Goal: Find specific page/section: Find specific page/section

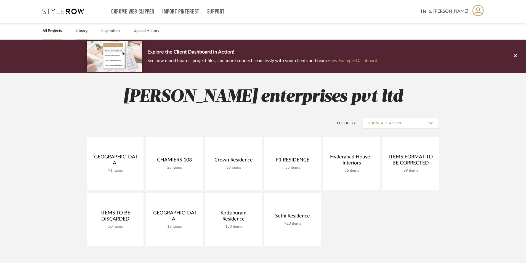
click at [82, 30] on link "Library" at bounding box center [82, 30] width 12 height 7
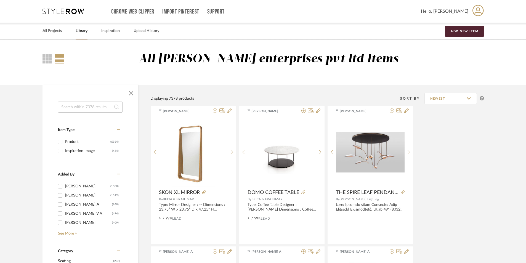
click at [84, 111] on input at bounding box center [90, 106] width 65 height 11
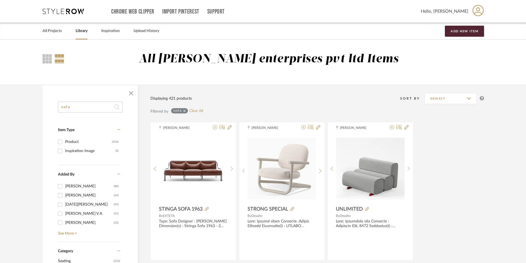
click at [61, 108] on input "sofa" at bounding box center [90, 106] width 65 height 11
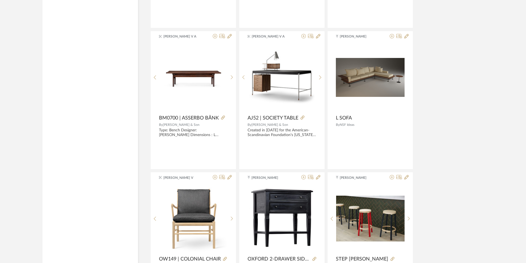
scroll to position [1379, 0]
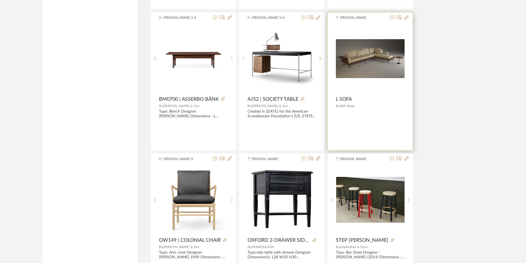
click at [0, 0] on img at bounding box center [0, 0] width 0 height 0
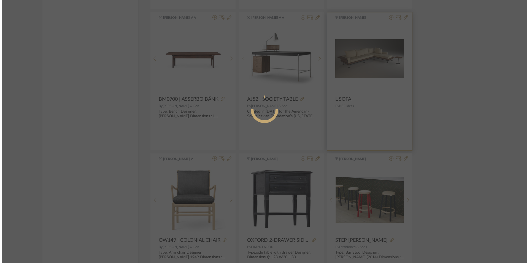
scroll to position [0, 0]
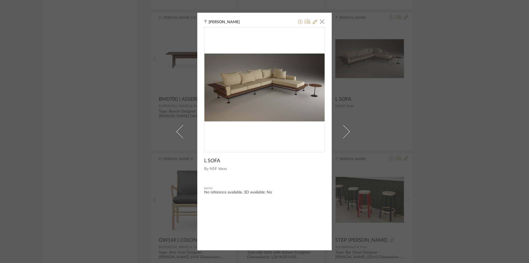
click at [463, 93] on div "Ganesh K × L SOFA By NSF Ideas Notes No reference available. 3D available: No" at bounding box center [264, 131] width 529 height 263
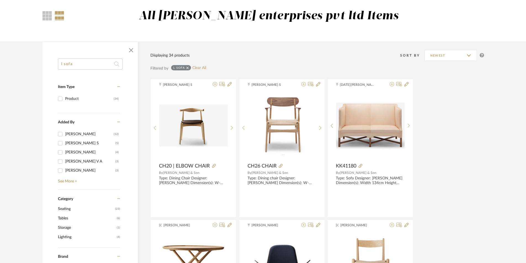
scroll to position [13, 0]
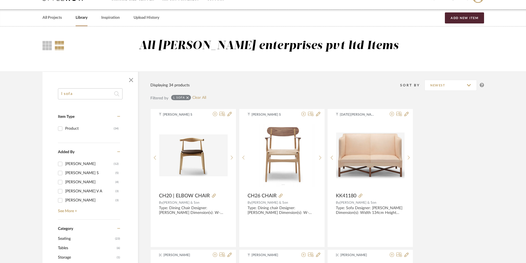
drag, startPoint x: 62, startPoint y: 92, endPoint x: 59, endPoint y: 93, distance: 3.4
click at [59, 93] on input "l sofa" at bounding box center [90, 93] width 65 height 11
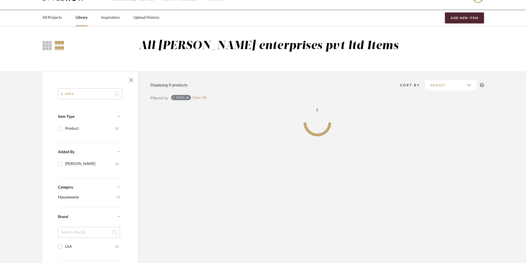
type input "L sofa"
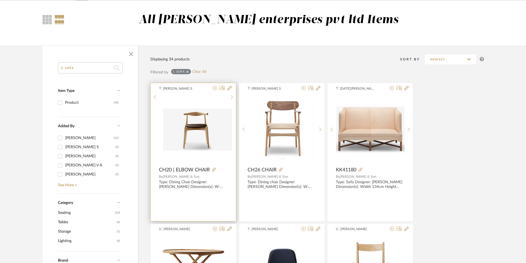
scroll to position [124, 0]
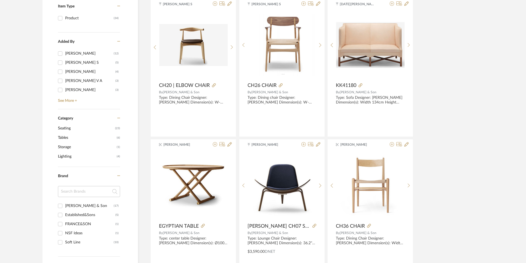
click at [74, 130] on span "Seating" at bounding box center [86, 128] width 56 height 9
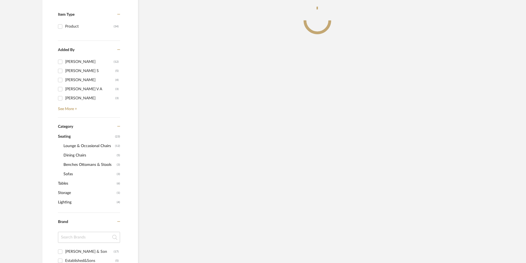
scroll to position [132, 0]
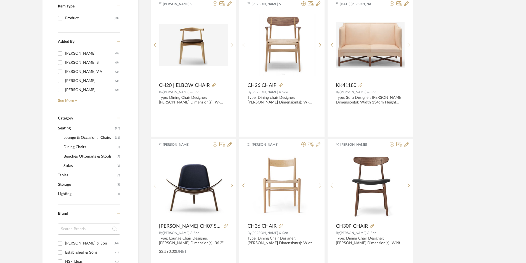
click at [66, 164] on span "Sofas" at bounding box center [89, 165] width 52 height 9
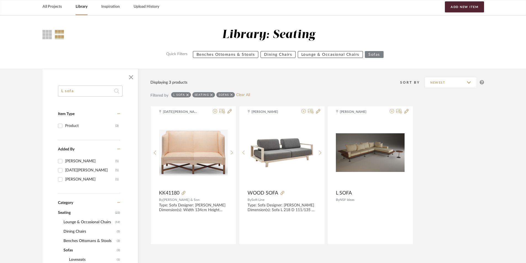
scroll to position [22, 0]
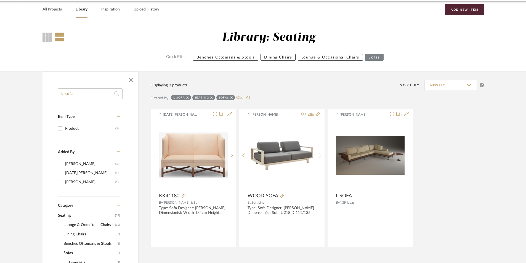
click at [80, 65] on div "Library: Seating Quick Filters Benches Ottomans & Stools Dining Chairs Lounge &…" at bounding box center [263, 44] width 526 height 53
drag, startPoint x: 63, startPoint y: 93, endPoint x: 87, endPoint y: 99, distance: 24.3
drag, startPoint x: 58, startPoint y: 95, endPoint x: 14, endPoint y: 97, distance: 44.2
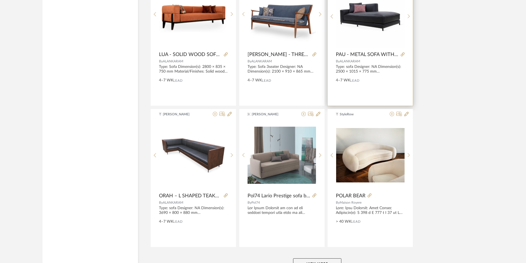
scroll to position [1616, 0]
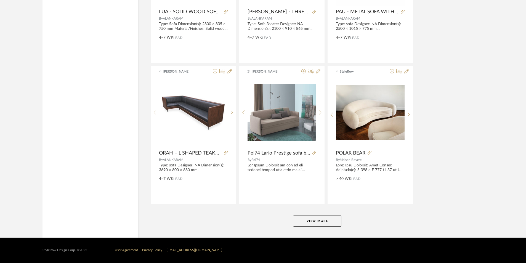
click at [330, 224] on button "View More" at bounding box center [317, 220] width 48 height 11
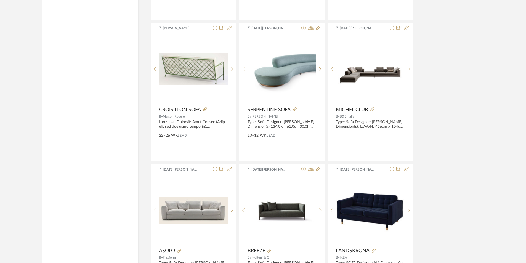
scroll to position [2255, 0]
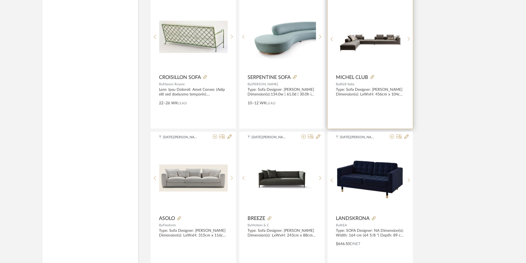
click at [365, 51] on img "0" at bounding box center [370, 37] width 68 height 40
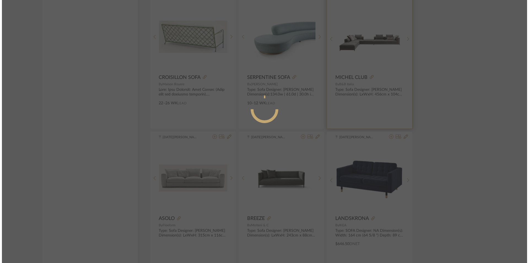
scroll to position [0, 0]
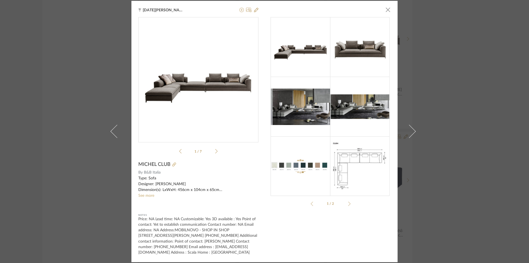
click at [465, 56] on div "Raja Kumar × Michel_Club.pdf Michel_Club.pdf 1 / 7 MICHEL CLUB By B&B Italia Ty…" at bounding box center [264, 131] width 529 height 263
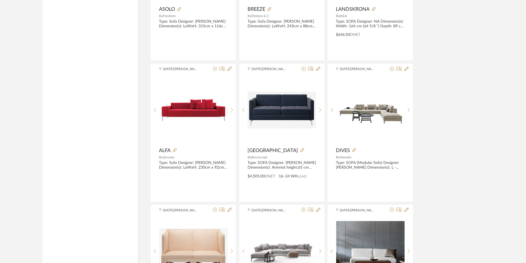
scroll to position [2504, 0]
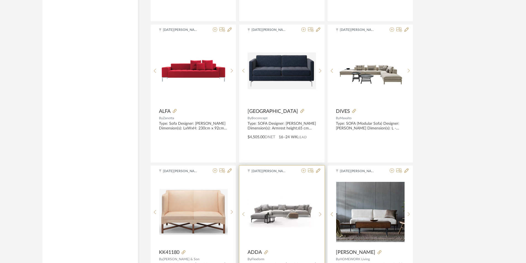
click at [0, 0] on img at bounding box center [0, 0] width 0 height 0
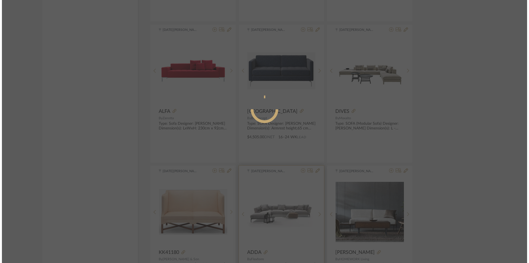
scroll to position [0, 0]
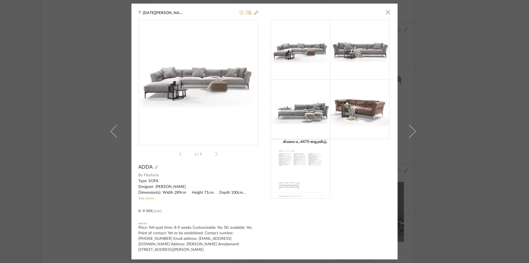
click at [236, 64] on img "0" at bounding box center [198, 81] width 120 height 54
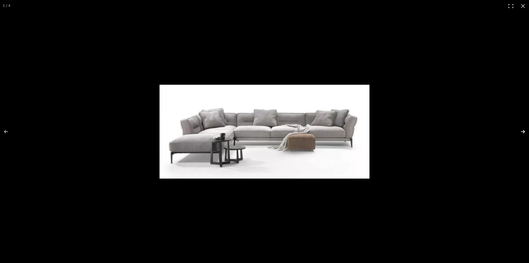
click at [526, 130] on button at bounding box center [519, 132] width 19 height 28
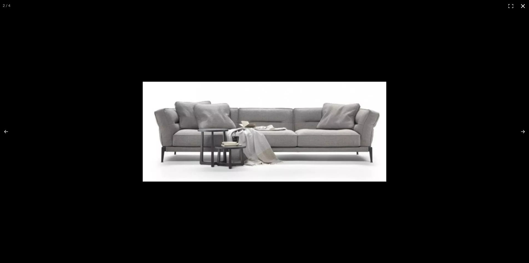
click at [483, 84] on div at bounding box center [264, 131] width 529 height 263
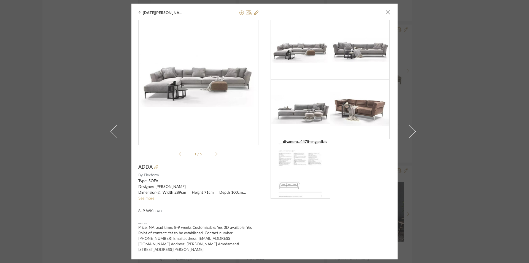
click at [476, 76] on div "Raja Kumar × divano-a...4475-eng.pdf divano-a...4475-eng.pdf 1 / 5 ADDA By Flex…" at bounding box center [264, 131] width 529 height 263
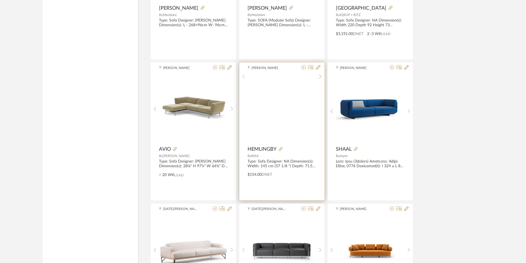
scroll to position [2890, 0]
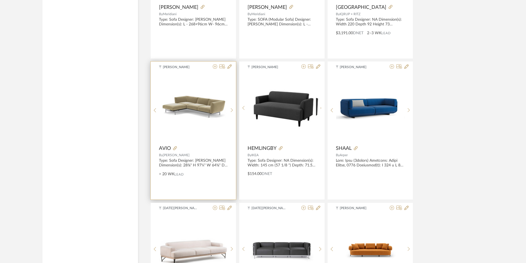
click at [0, 0] on img at bounding box center [0, 0] width 0 height 0
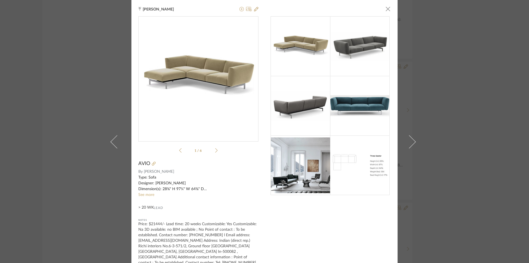
click at [477, 90] on div "bala murugan × 1 / 6 AVIO By Knoll Type: Sofa Designer: Piero Lissoni Dimension…" at bounding box center [264, 131] width 529 height 263
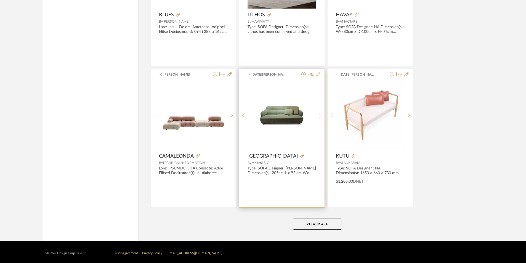
scroll to position [3308, 0]
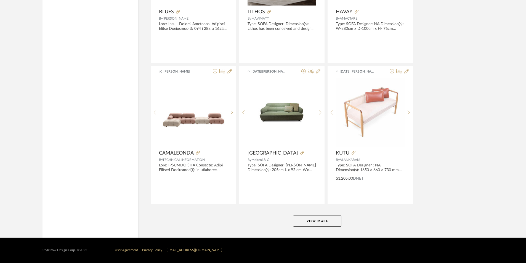
click at [327, 223] on button "View More" at bounding box center [317, 220] width 48 height 11
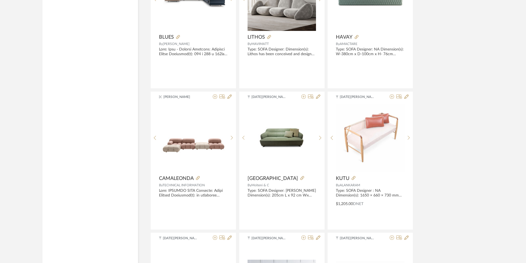
scroll to position [3281, 0]
